Goal: Complete application form

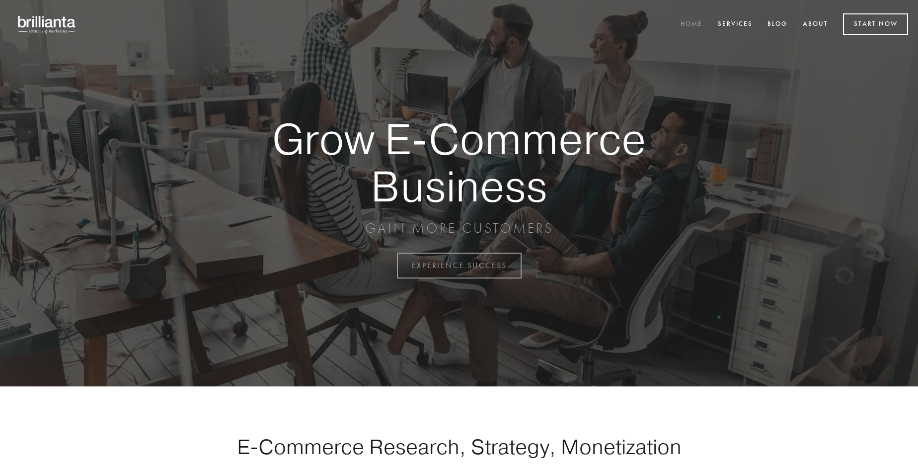
scroll to position [2604, 0]
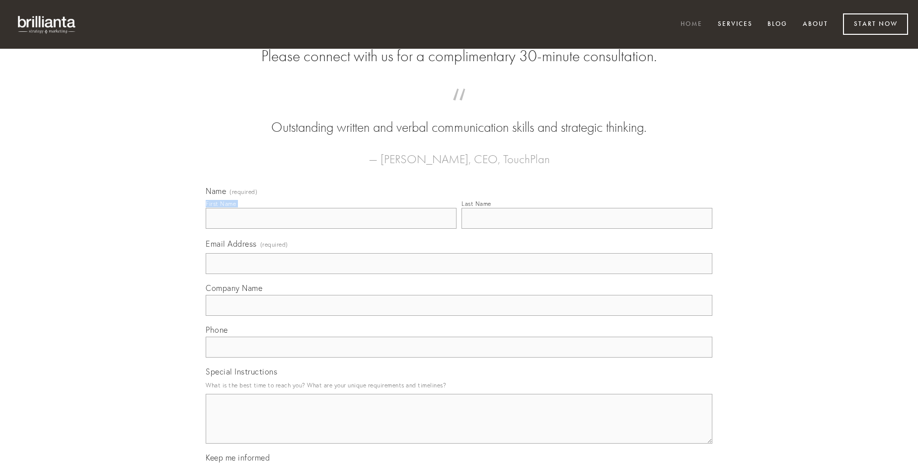
type input "[PERSON_NAME]"
click at [587, 229] on input "Last Name" at bounding box center [587, 218] width 251 height 21
type input "[PERSON_NAME]"
click at [459, 274] on input "Email Address (required)" at bounding box center [459, 263] width 507 height 21
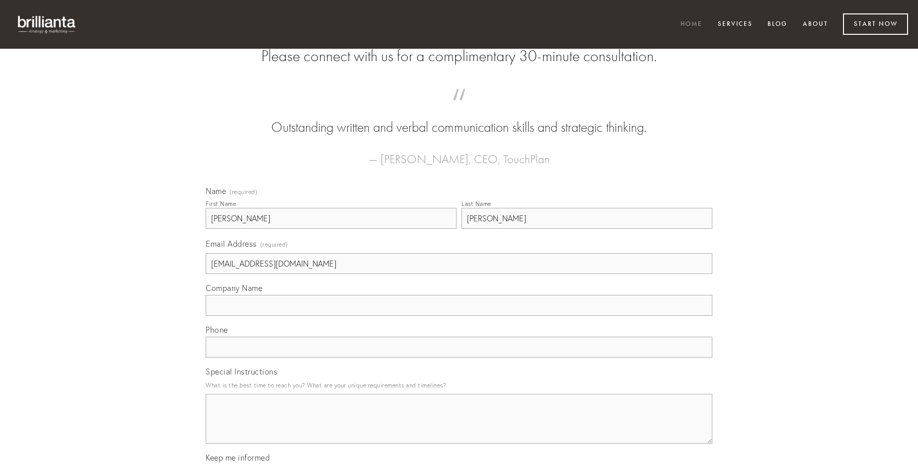
type input "[EMAIL_ADDRESS][DOMAIN_NAME]"
click at [459, 315] on input "Company Name" at bounding box center [459, 305] width 507 height 21
type input "[PERSON_NAME]"
click at [459, 357] on input "text" at bounding box center [459, 346] width 507 height 21
click at [459, 427] on textarea "Special Instructions" at bounding box center [459, 418] width 507 height 50
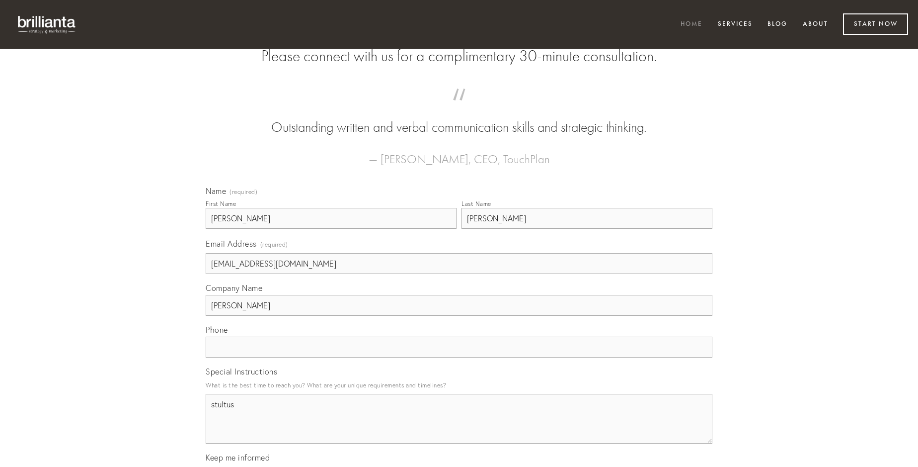
type textarea "stultus"
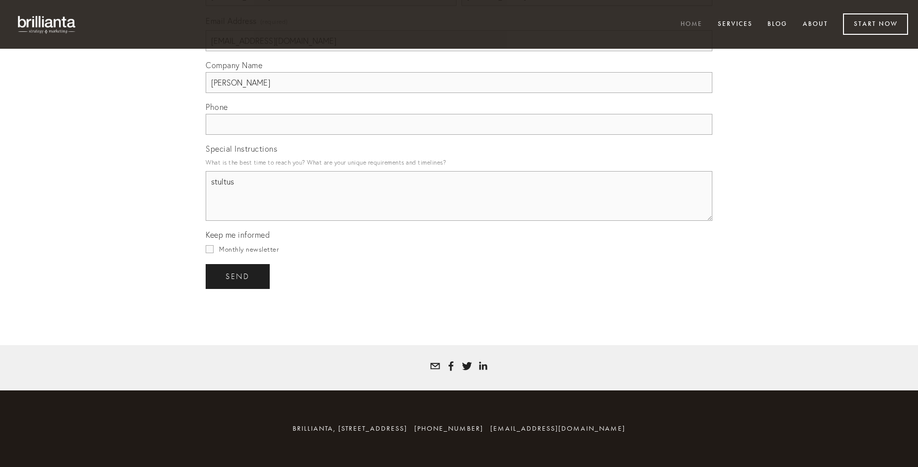
click at [238, 276] on span "send" at bounding box center [238, 276] width 24 height 9
